Goal: Navigation & Orientation: Go to known website

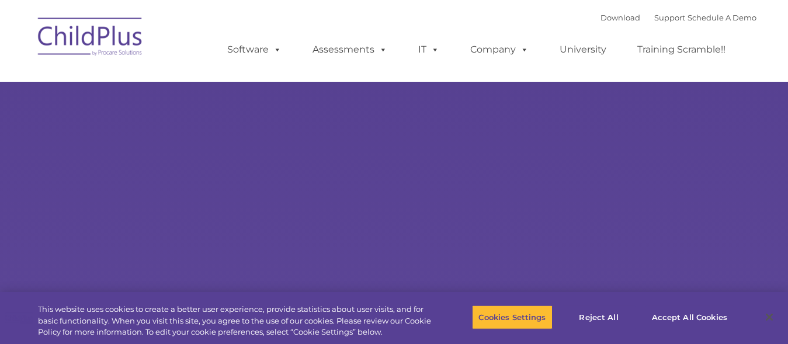
select select "MEDIUM"
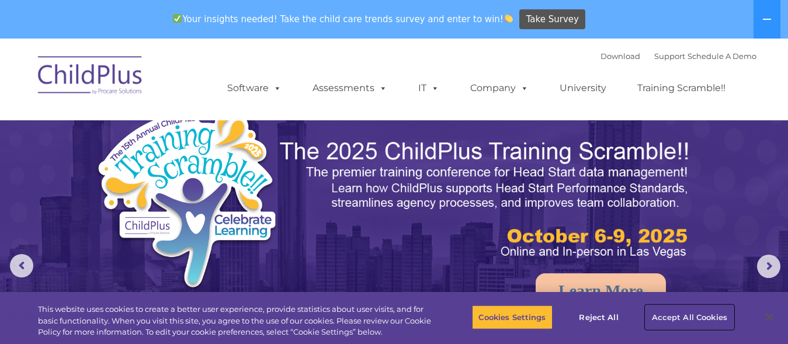
click at [678, 314] on button "Accept All Cookies" at bounding box center [689, 317] width 88 height 25
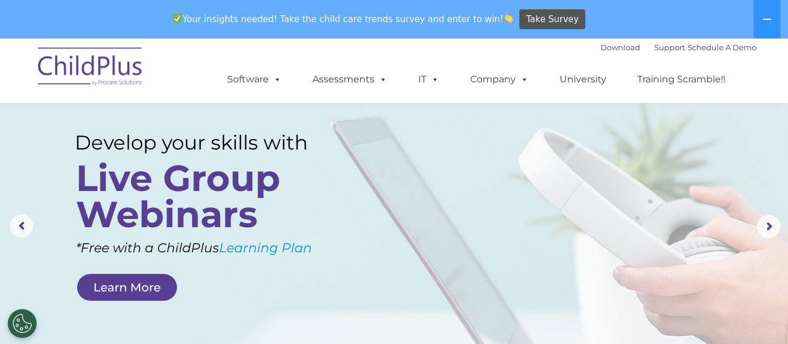
scroll to position [39, 0]
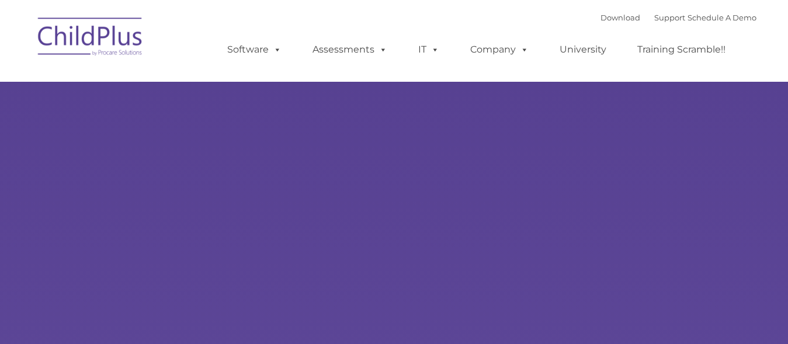
type input ""
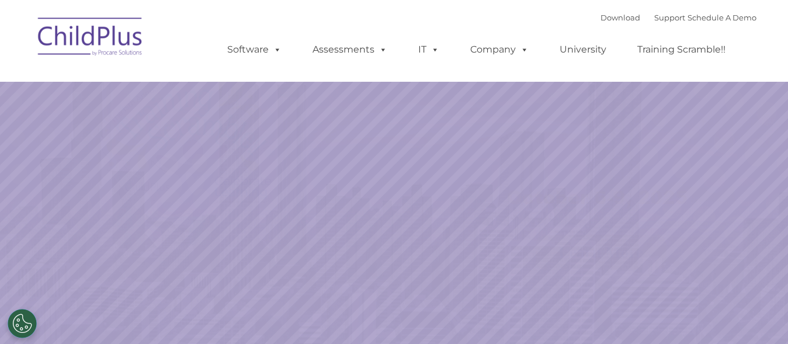
select select "MEDIUM"
